Goal: Navigation & Orientation: Find specific page/section

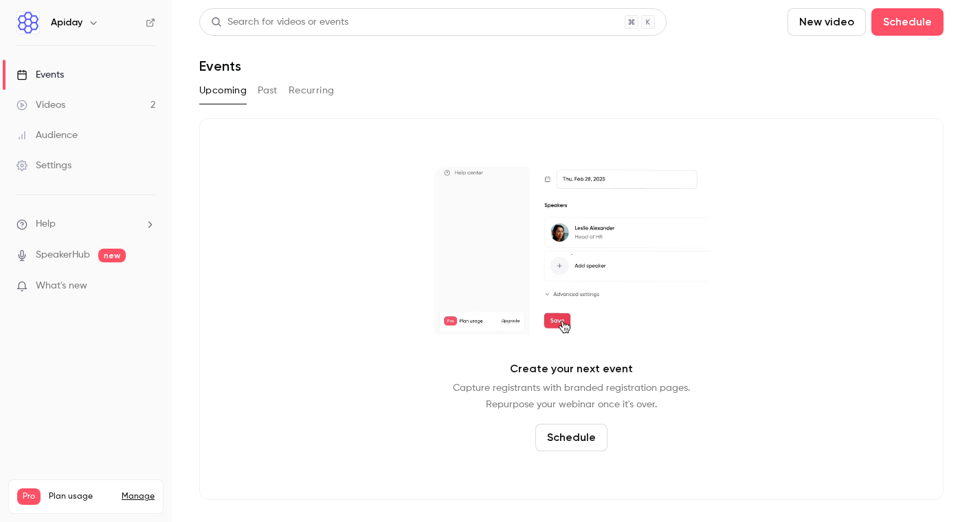
click at [276, 86] on button "Past" at bounding box center [268, 91] width 20 height 22
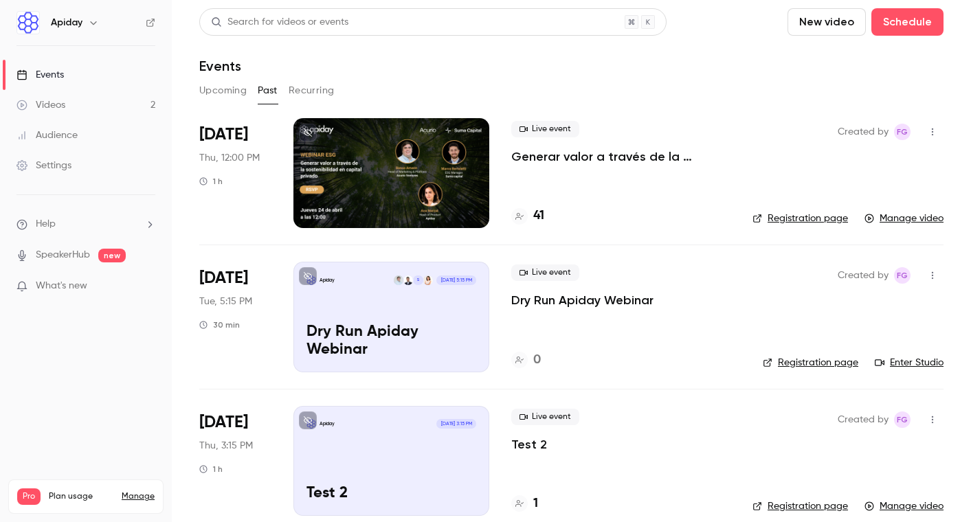
click at [312, 91] on button "Recurring" at bounding box center [312, 91] width 46 height 22
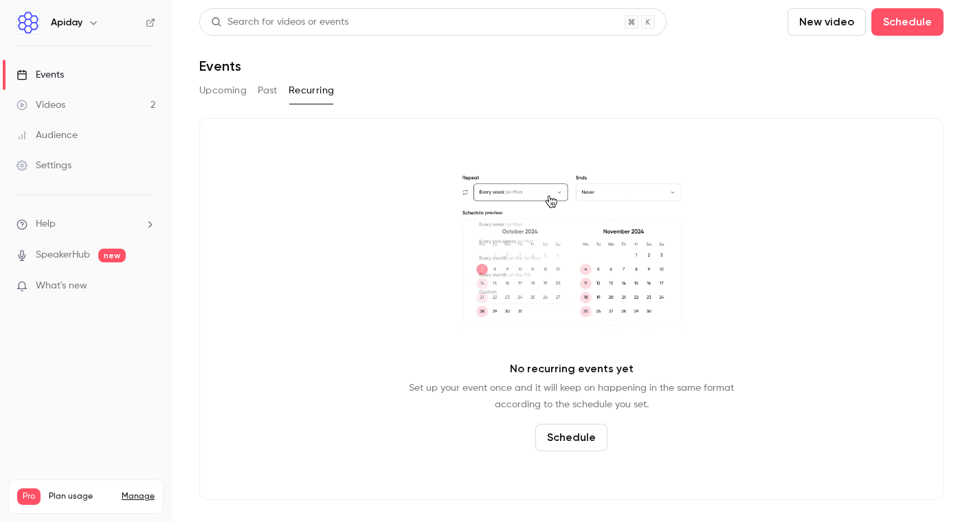
click at [72, 23] on h6 "Apiday" at bounding box center [67, 23] width 32 height 14
click at [49, 102] on div "Videos" at bounding box center [40, 105] width 49 height 14
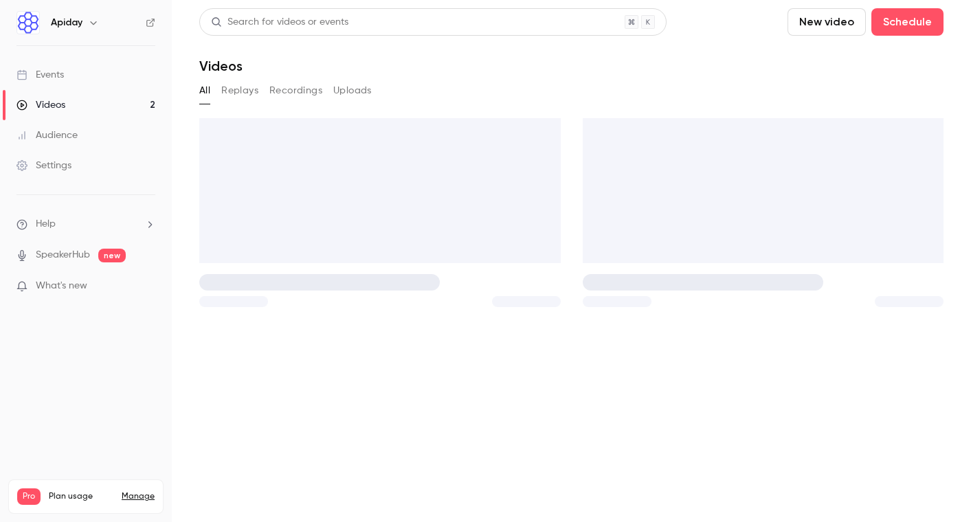
click at [48, 134] on div "Audience" at bounding box center [46, 136] width 61 height 14
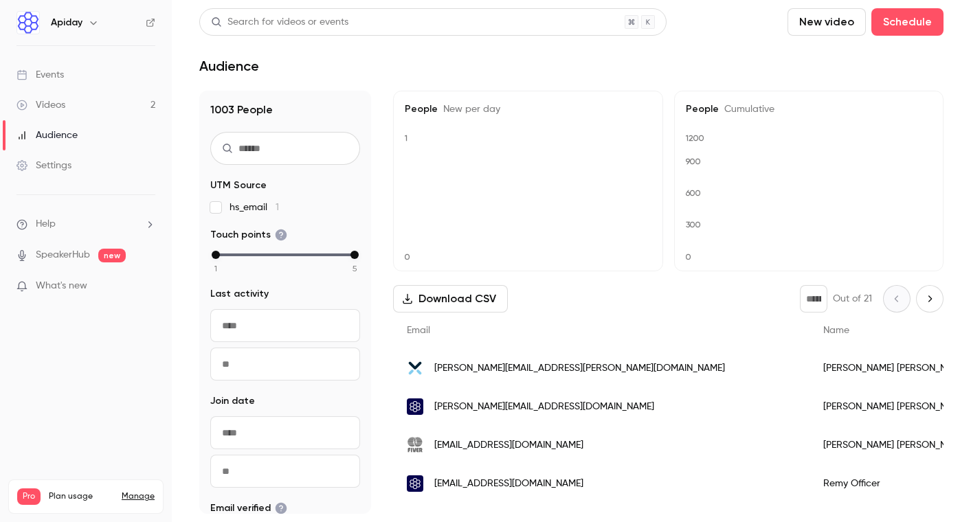
click at [53, 160] on div "Settings" at bounding box center [43, 166] width 55 height 14
